Goal: Navigation & Orientation: Find specific page/section

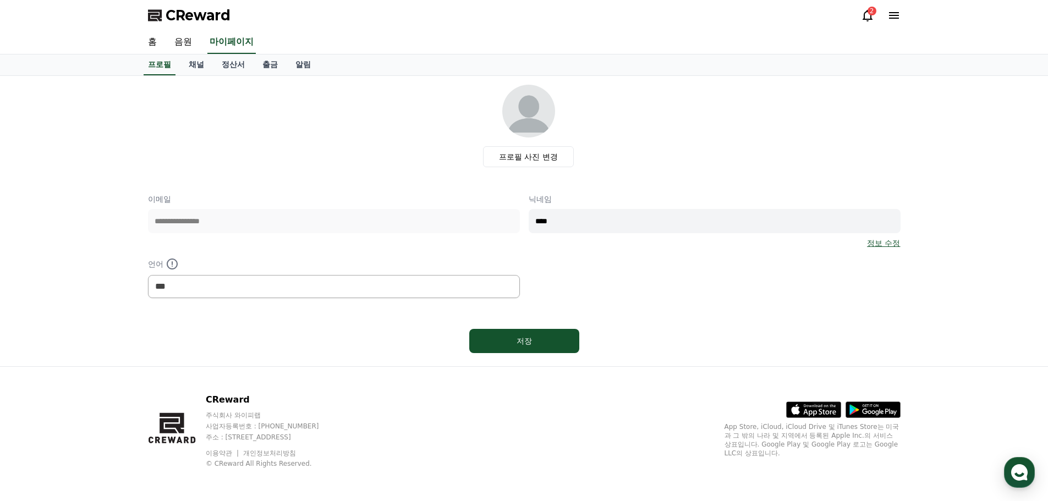
select select "**********"
click at [229, 62] on link "정산서" at bounding box center [233, 64] width 41 height 21
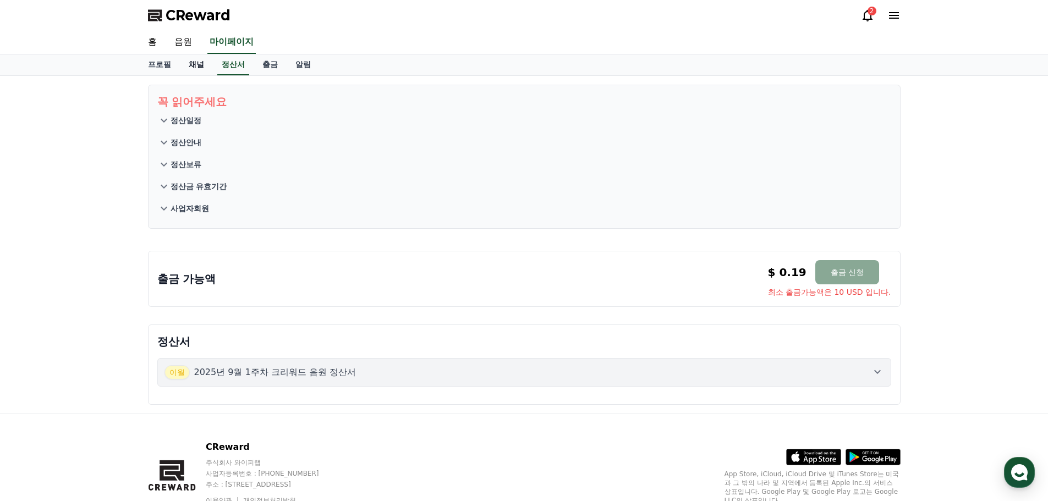
click at [196, 65] on link "채널" at bounding box center [196, 64] width 33 height 21
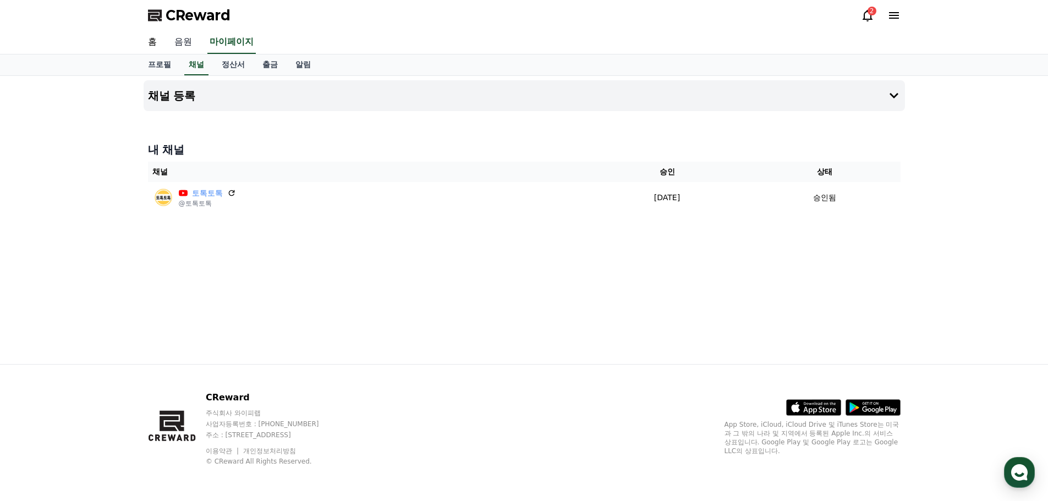
click at [185, 43] on link "음원" at bounding box center [183, 42] width 35 height 23
